Goal: Check status

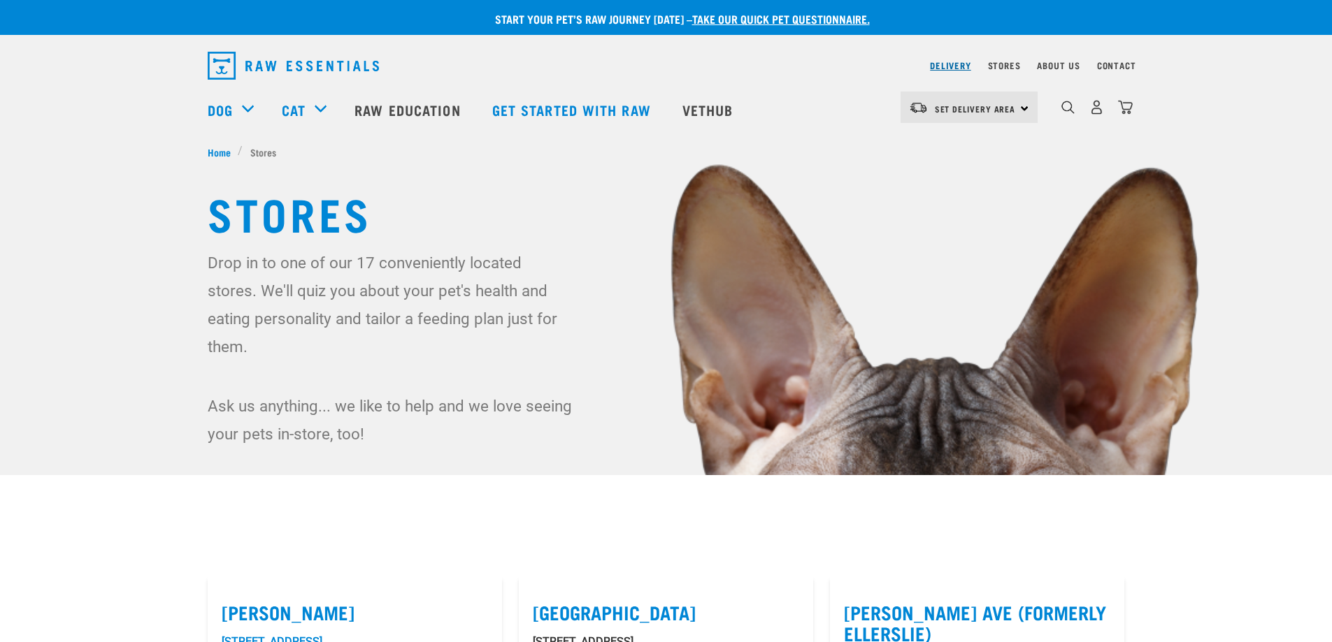
click at [962, 66] on link "Delivery" at bounding box center [950, 65] width 41 height 5
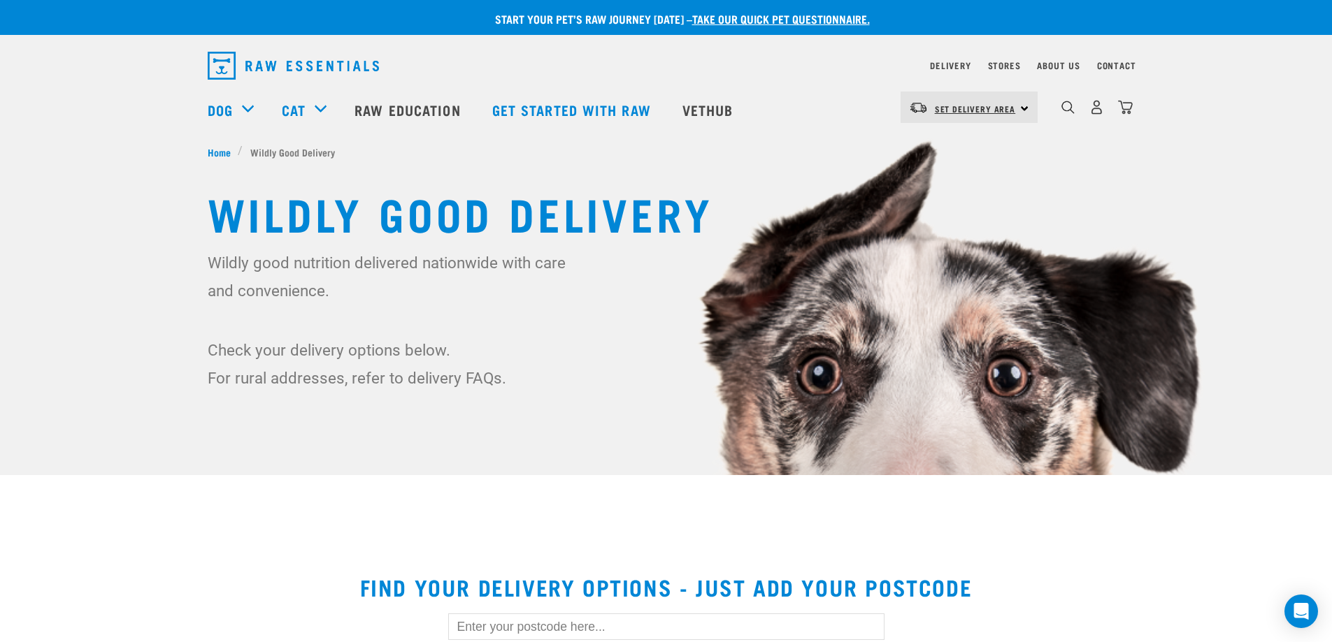
click at [977, 103] on link "Set Delivery Area" at bounding box center [975, 109] width 81 height 22
click at [960, 146] on link "[GEOGRAPHIC_DATA]" at bounding box center [967, 146] width 134 height 31
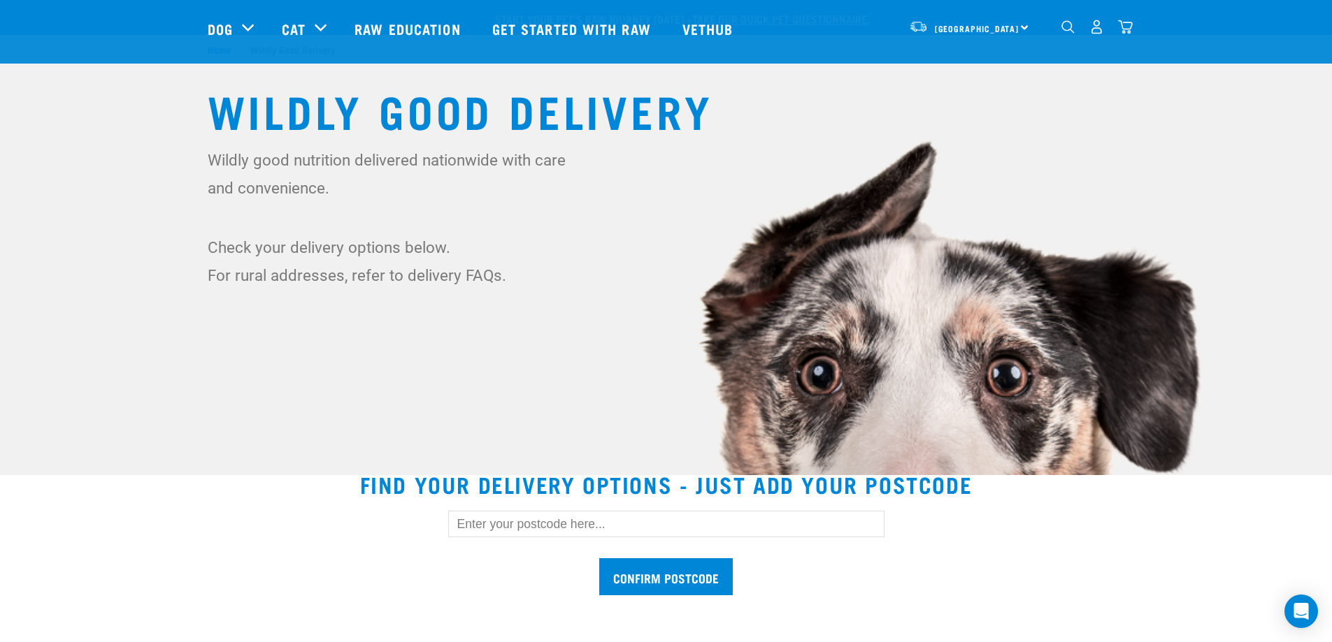
scroll to position [210, 0]
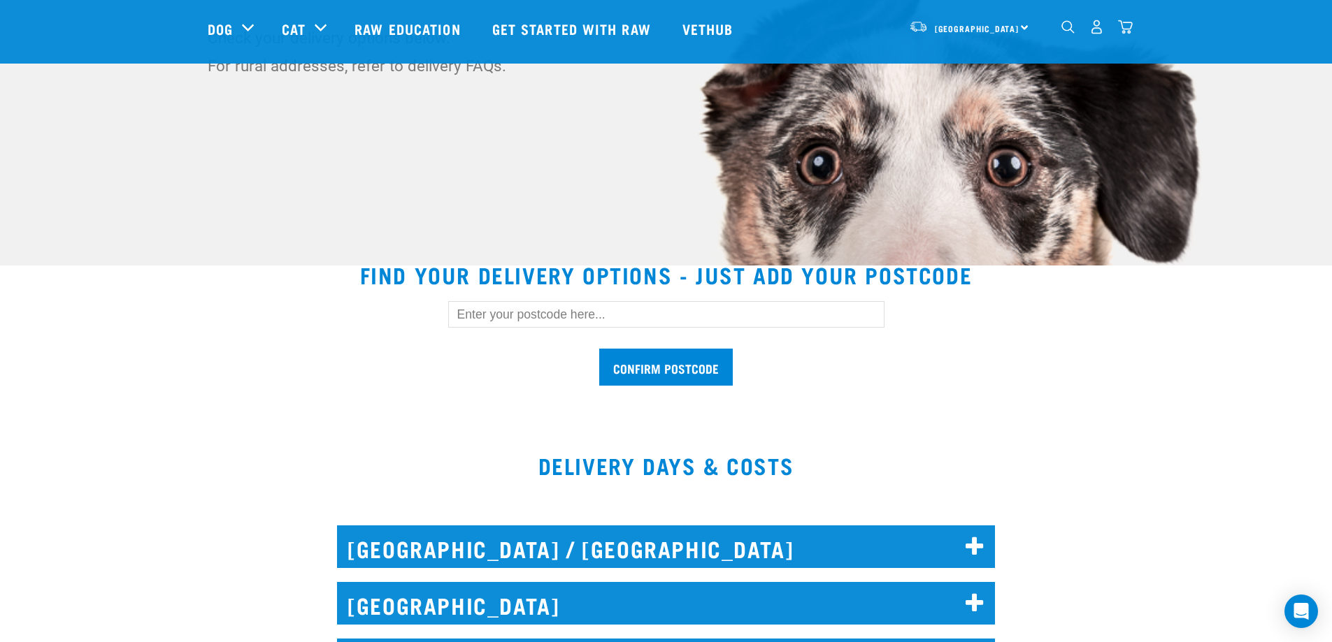
click at [567, 306] on input "text" at bounding box center [666, 314] width 436 height 27
type input "1052"
click at [696, 360] on input "Confirm postcode" at bounding box center [666, 367] width 134 height 37
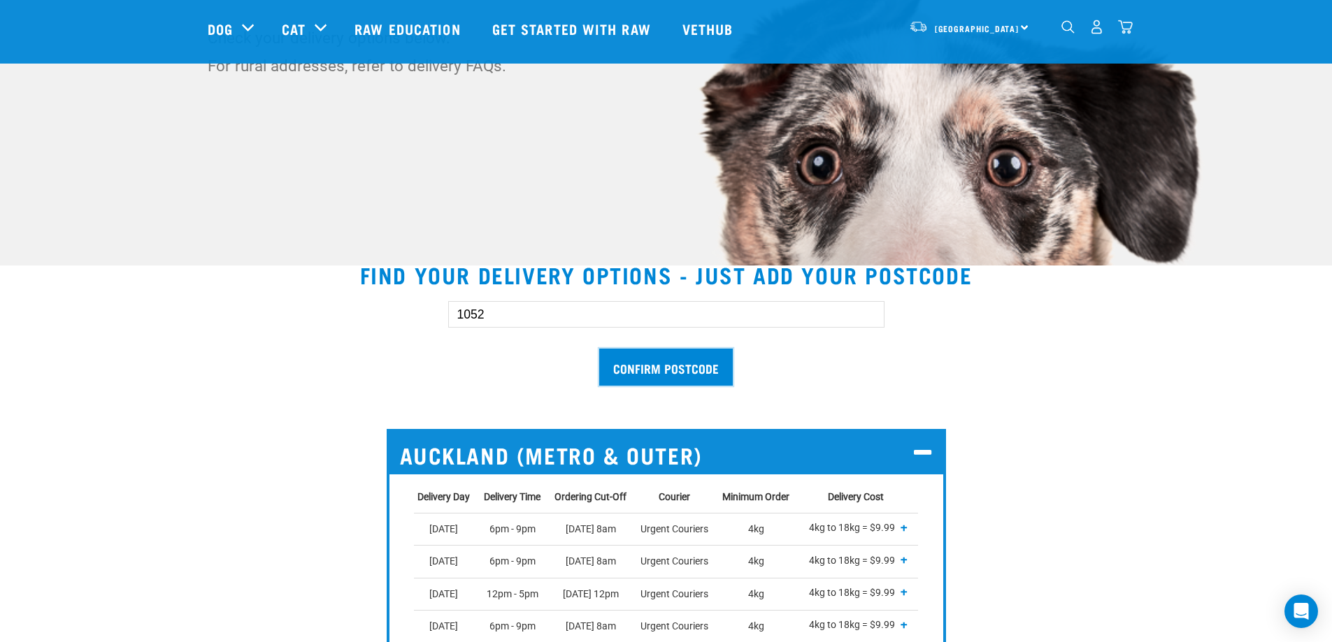
scroll to position [0, 0]
